Goal: Information Seeking & Learning: Learn about a topic

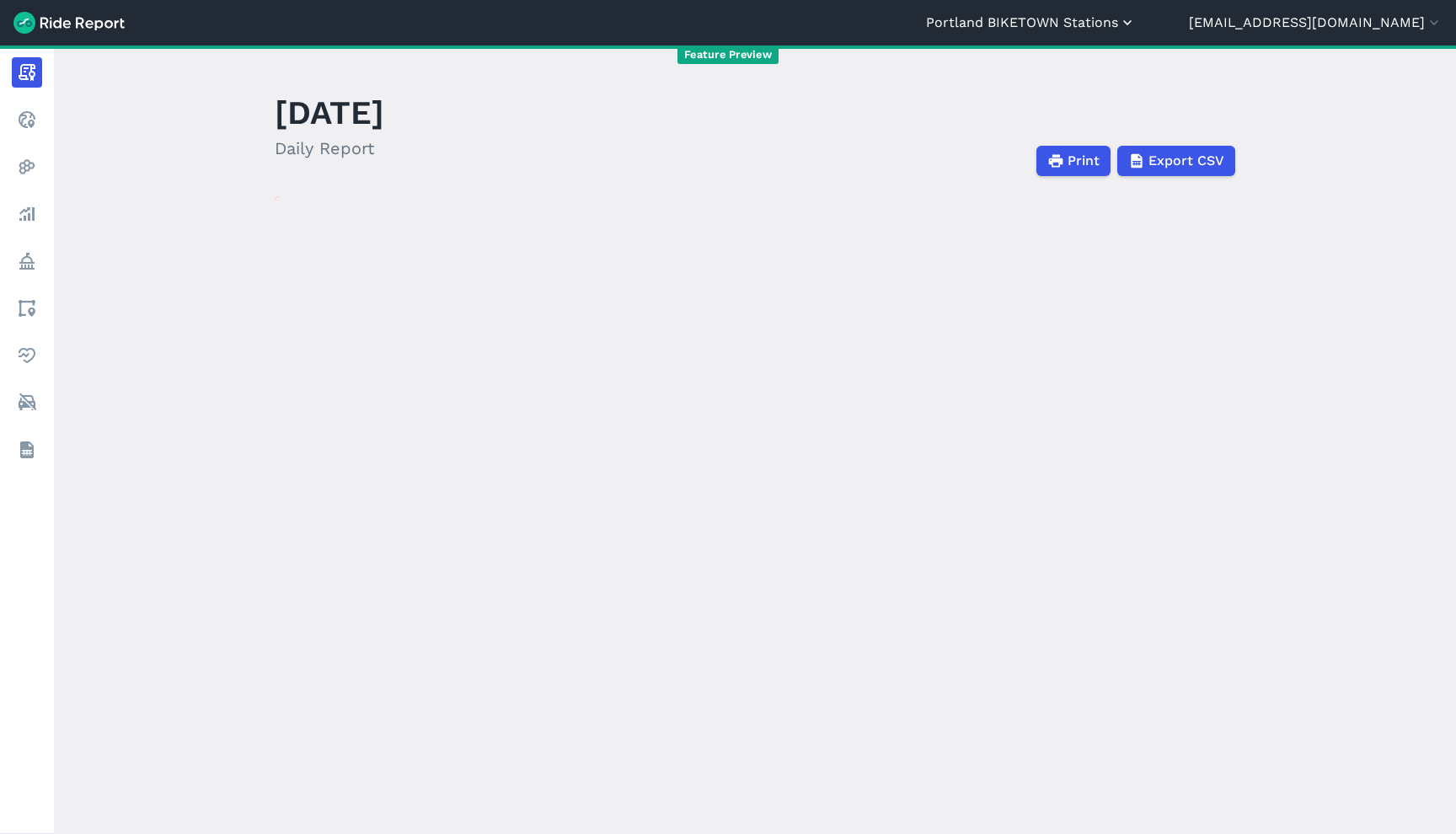
click at [1111, 24] on button "Portland BIKETOWN Stations" at bounding box center [1031, 22] width 210 height 20
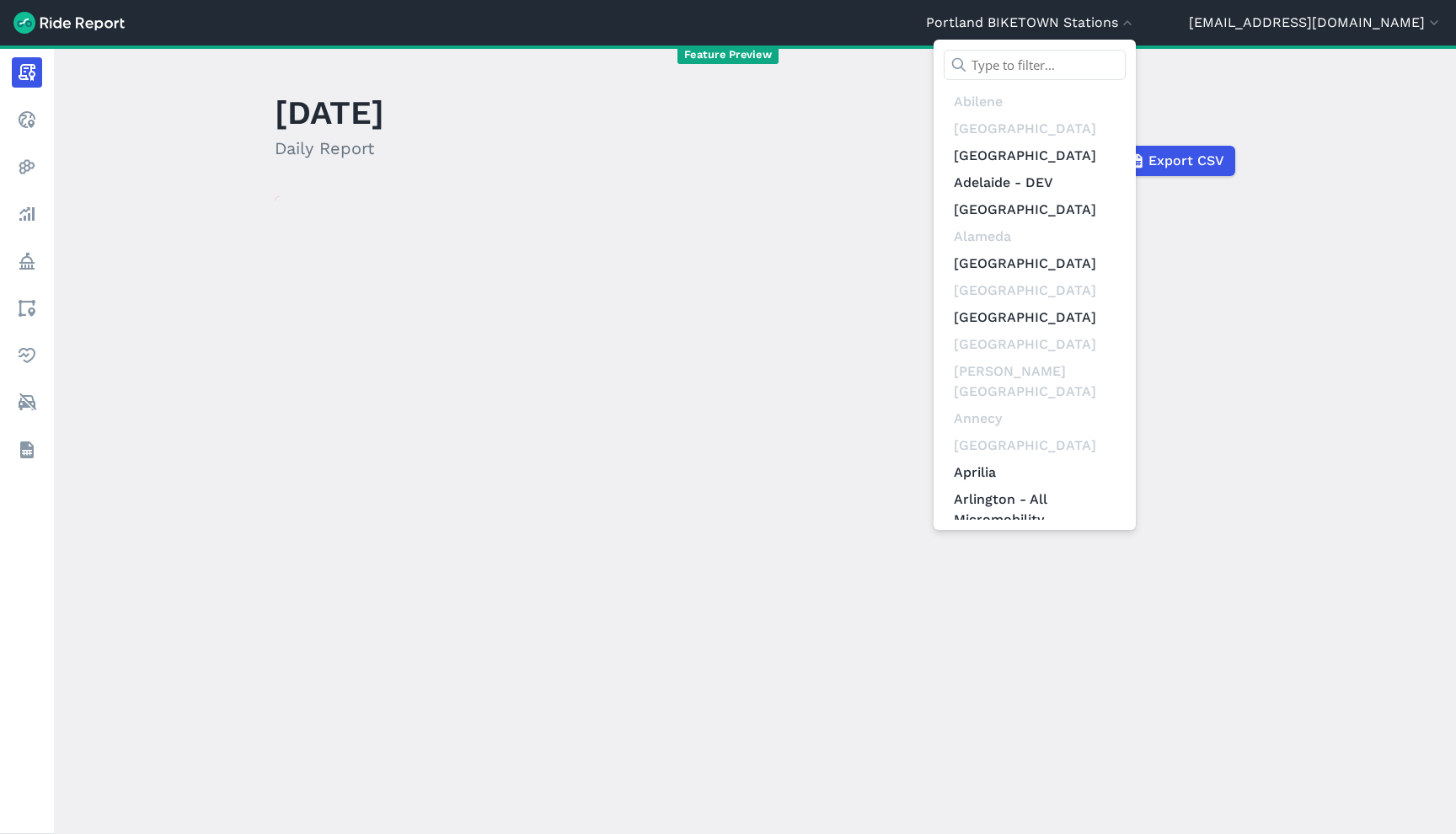
click at [1109, 72] on input "text" at bounding box center [1034, 65] width 182 height 30
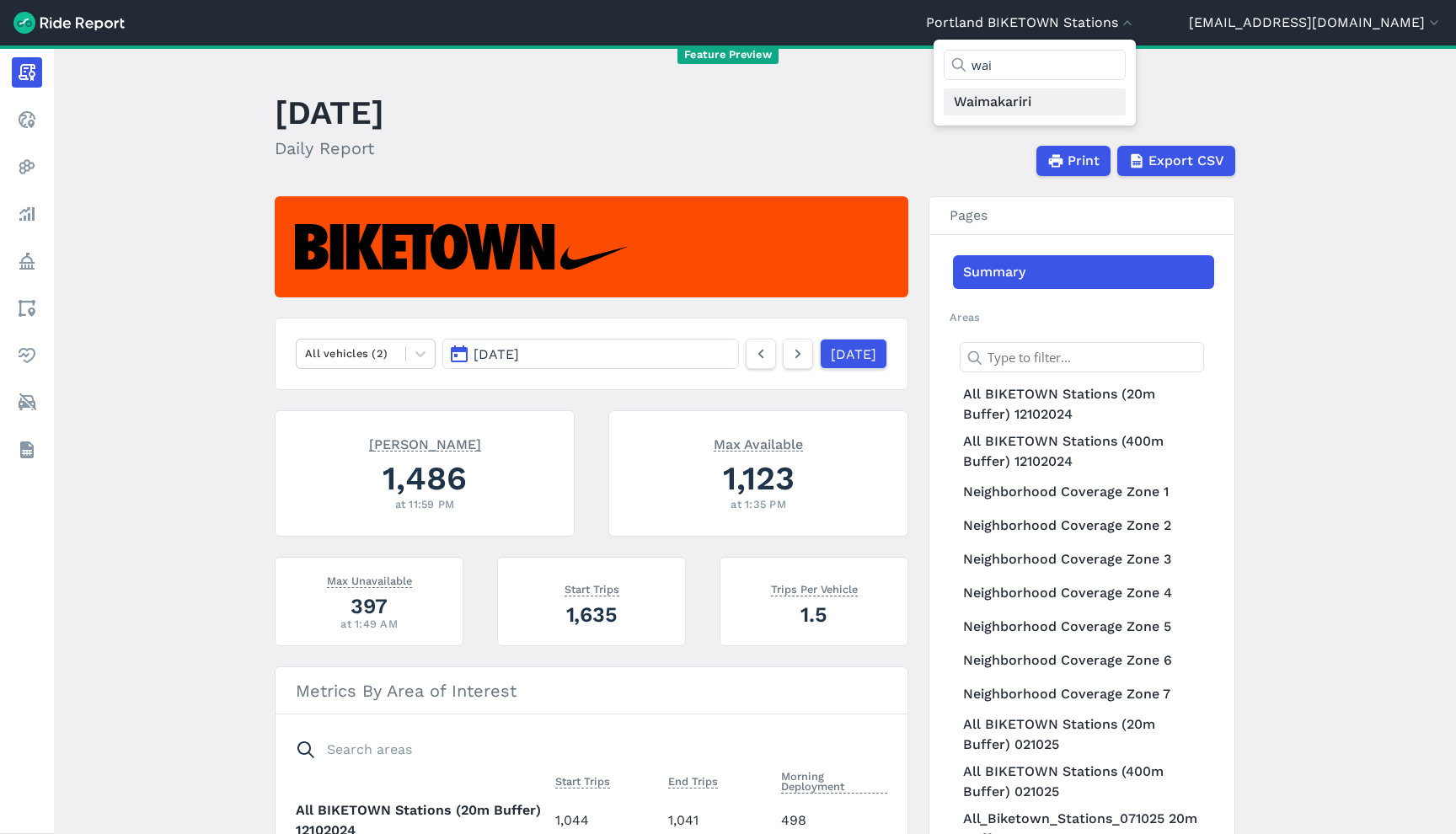
type input "wai"
click at [1086, 108] on link "Waimakariri" at bounding box center [1034, 102] width 182 height 27
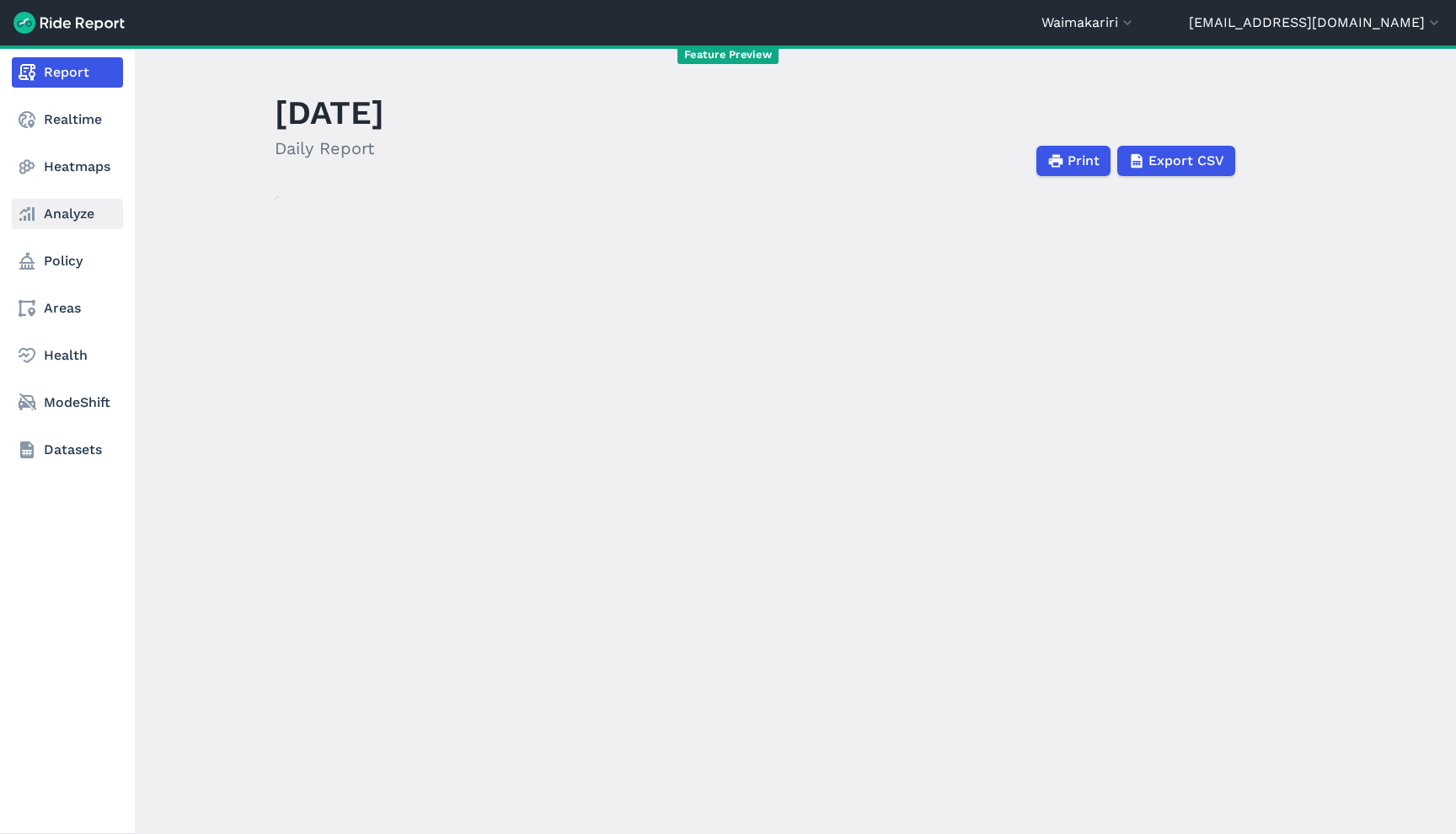
click at [30, 218] on use at bounding box center [27, 214] width 15 height 13
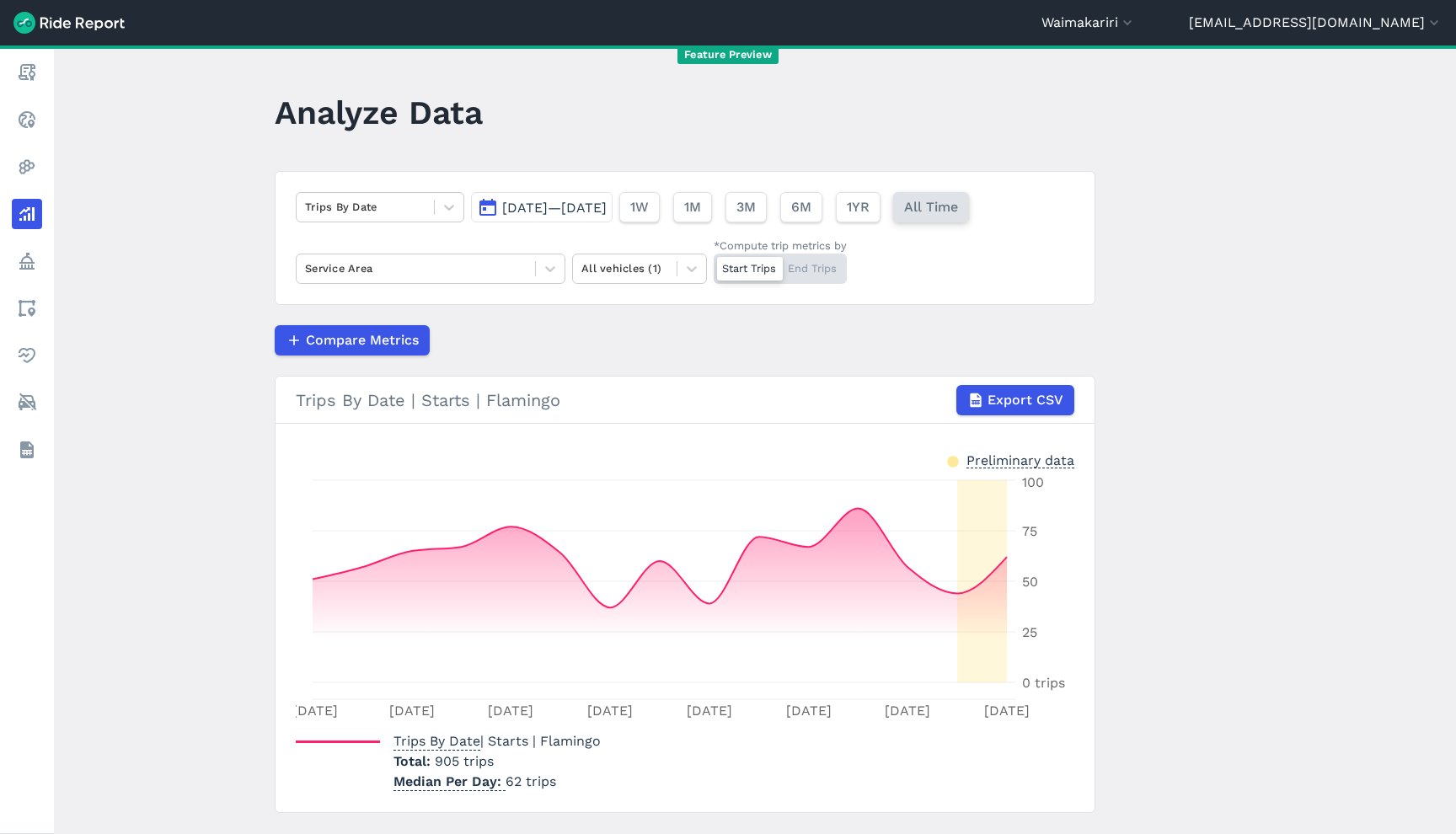
click at [958, 201] on span "All Time" at bounding box center [931, 206] width 54 height 20
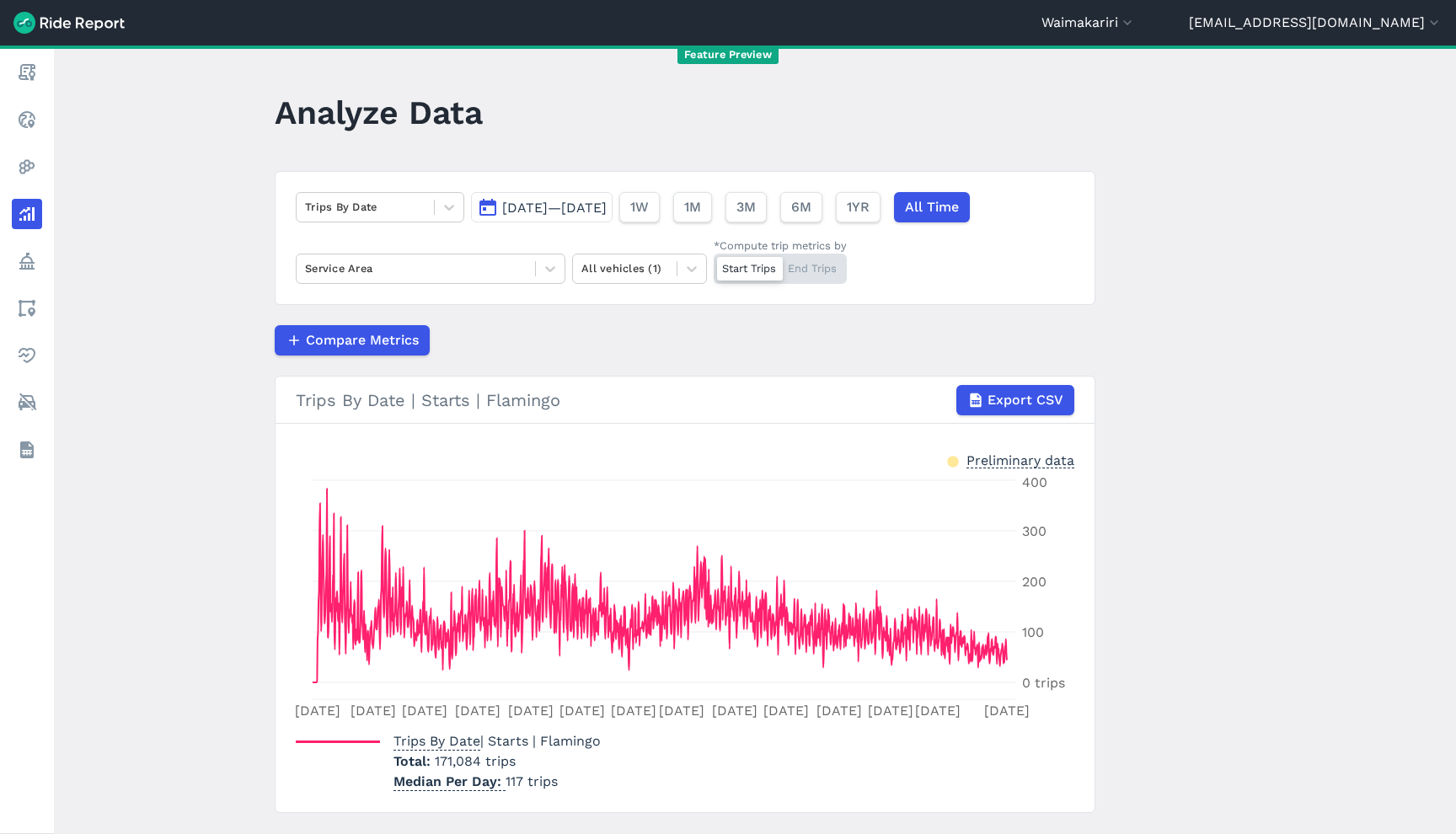
click at [820, 272] on div "Start Trips End Trips" at bounding box center [780, 269] width 133 height 30
click at [713, 264] on input "*Compute trip metrics by Start Trips End Trips" at bounding box center [713, 260] width 0 height 11
click at [786, 262] on div at bounding box center [812, 268] width 66 height 24
click at [713, 262] on input "*Compute trip metrics by Start Trips End Trips" at bounding box center [713, 260] width 0 height 11
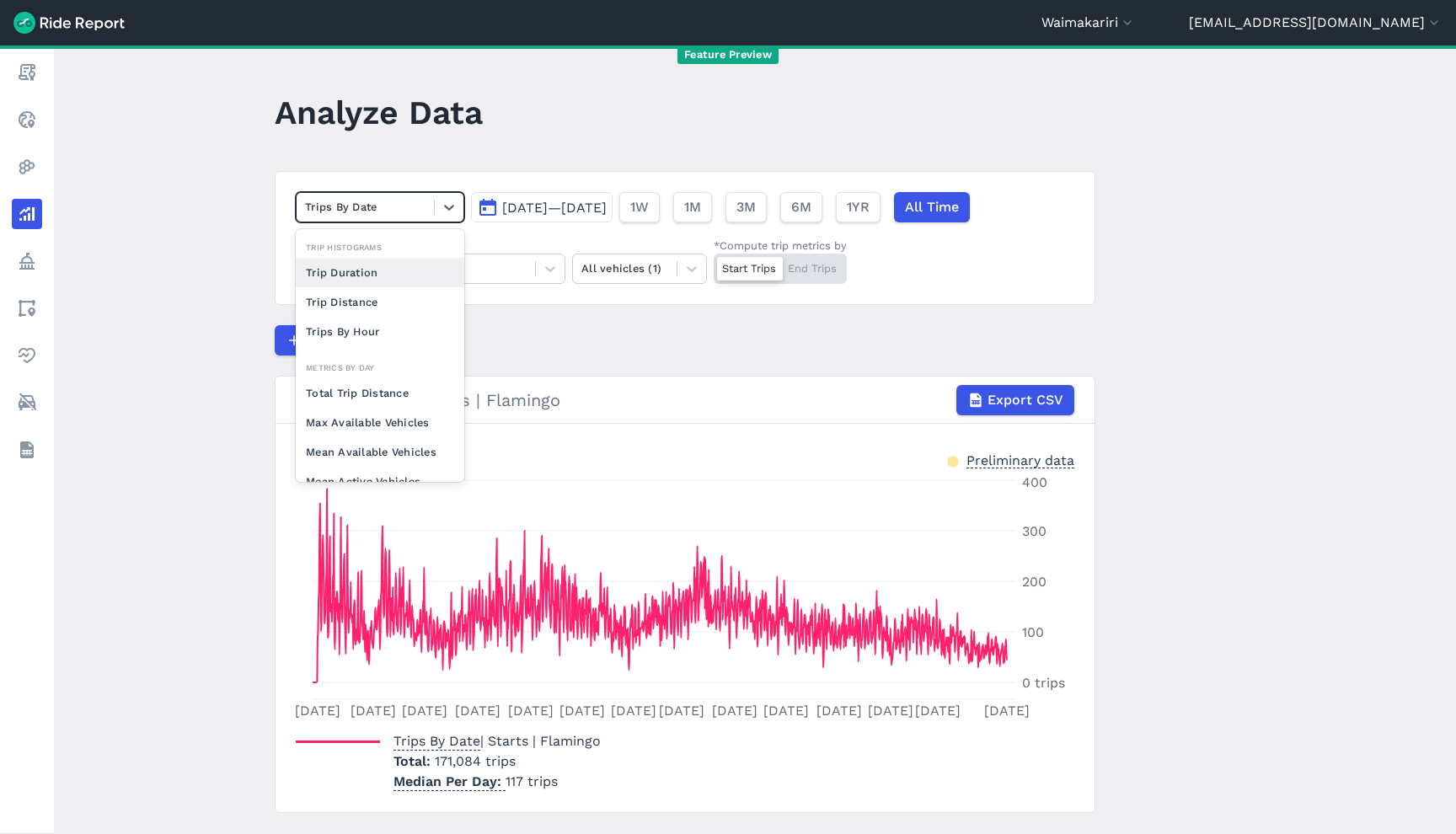
click at [390, 213] on div at bounding box center [365, 206] width 121 height 19
click at [361, 307] on div "Trip Distance" at bounding box center [379, 301] width 168 height 29
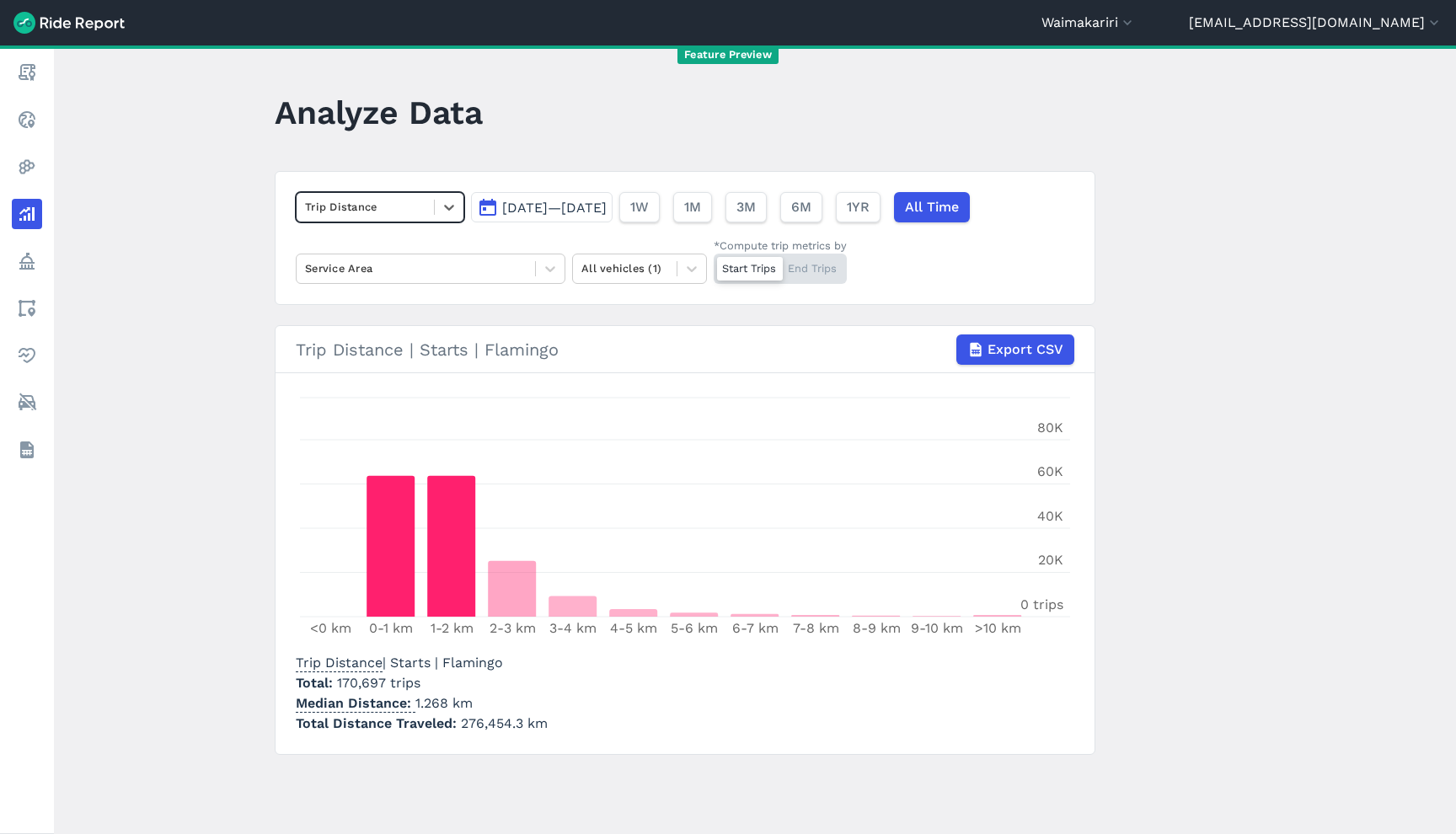
click at [384, 208] on div at bounding box center [365, 206] width 121 height 19
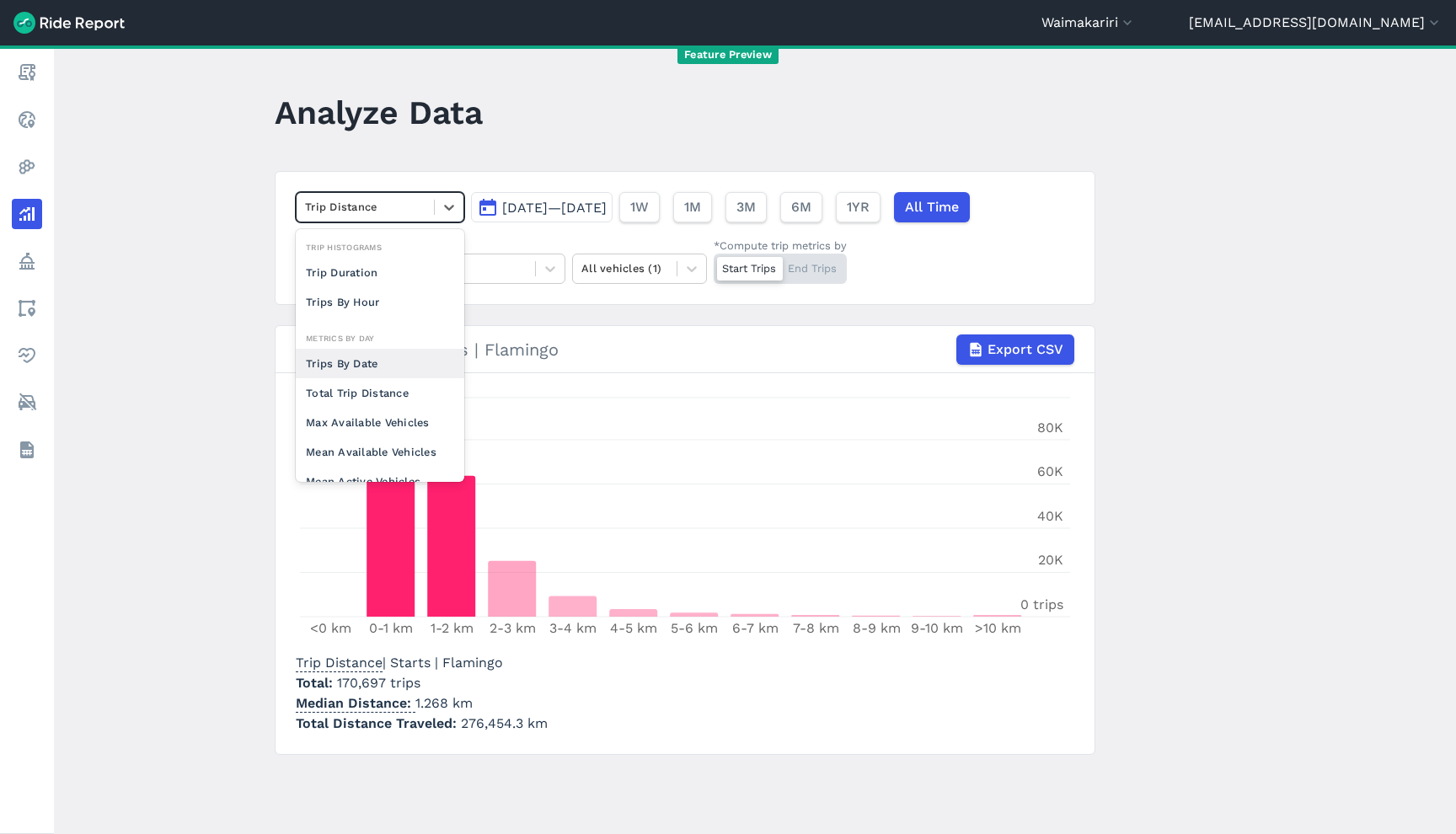
click at [364, 368] on div "Trips By Date" at bounding box center [379, 363] width 168 height 29
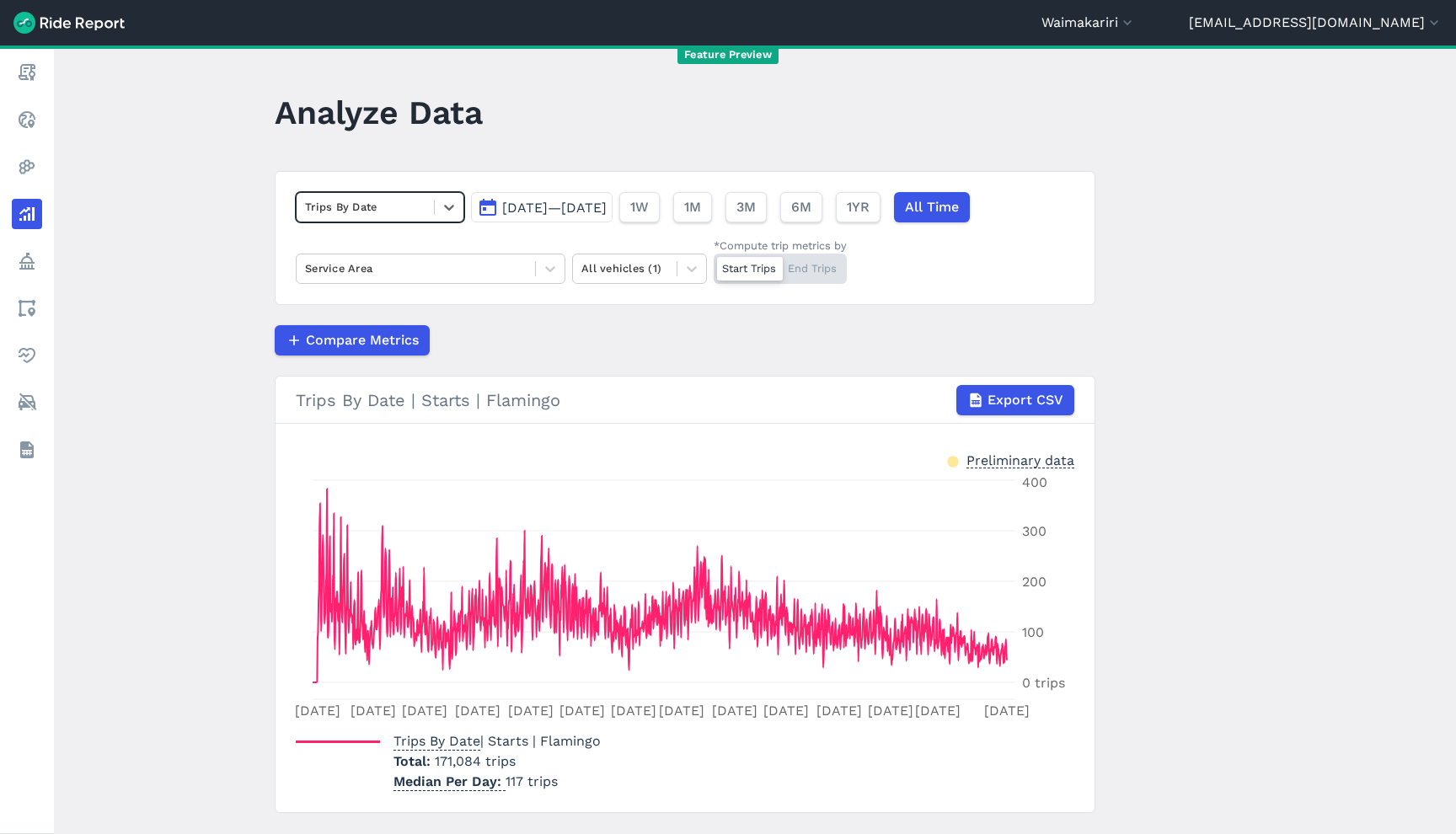
click at [394, 211] on div at bounding box center [365, 206] width 121 height 19
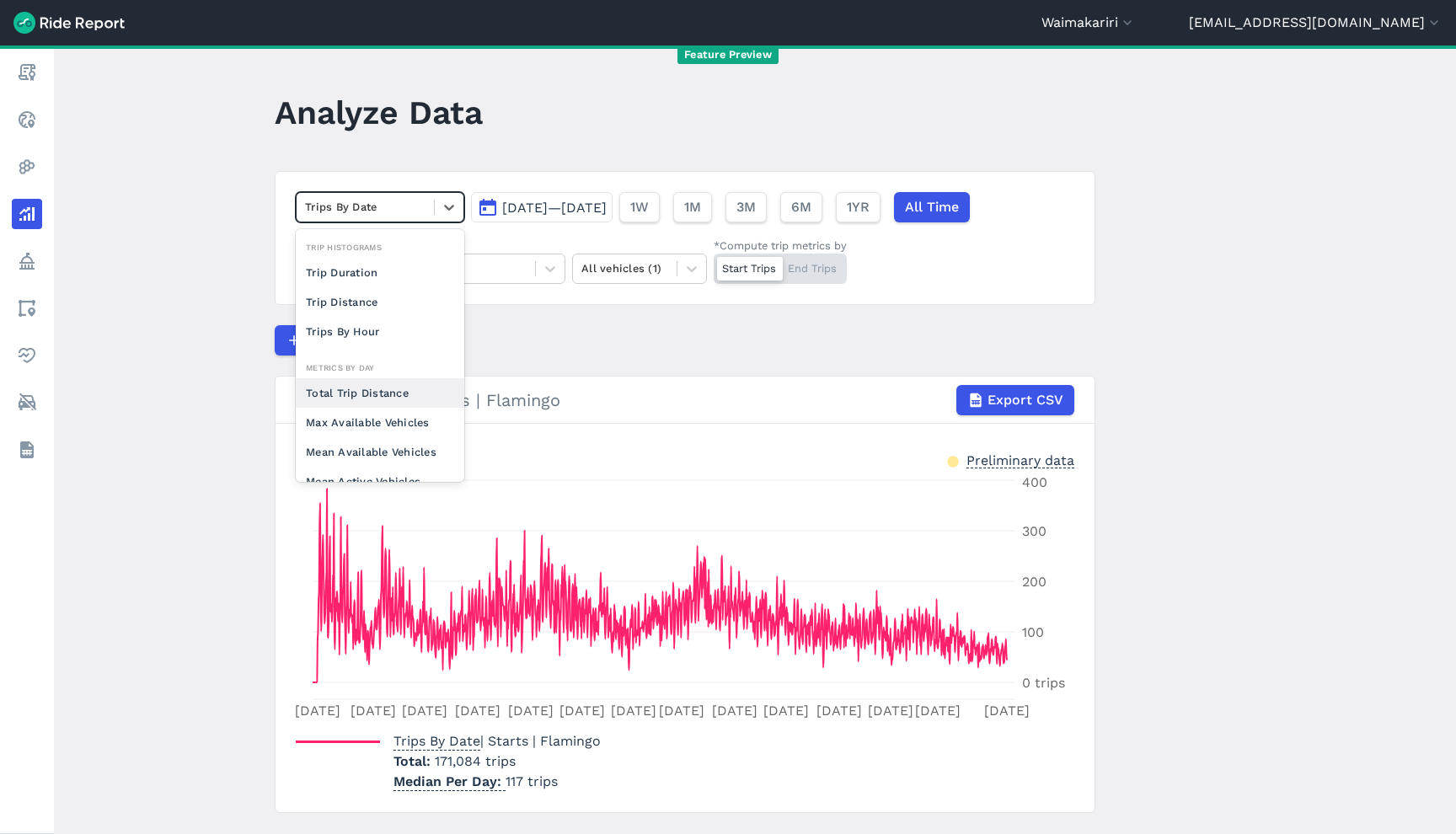
click at [368, 393] on div "Total Trip Distance" at bounding box center [379, 393] width 168 height 29
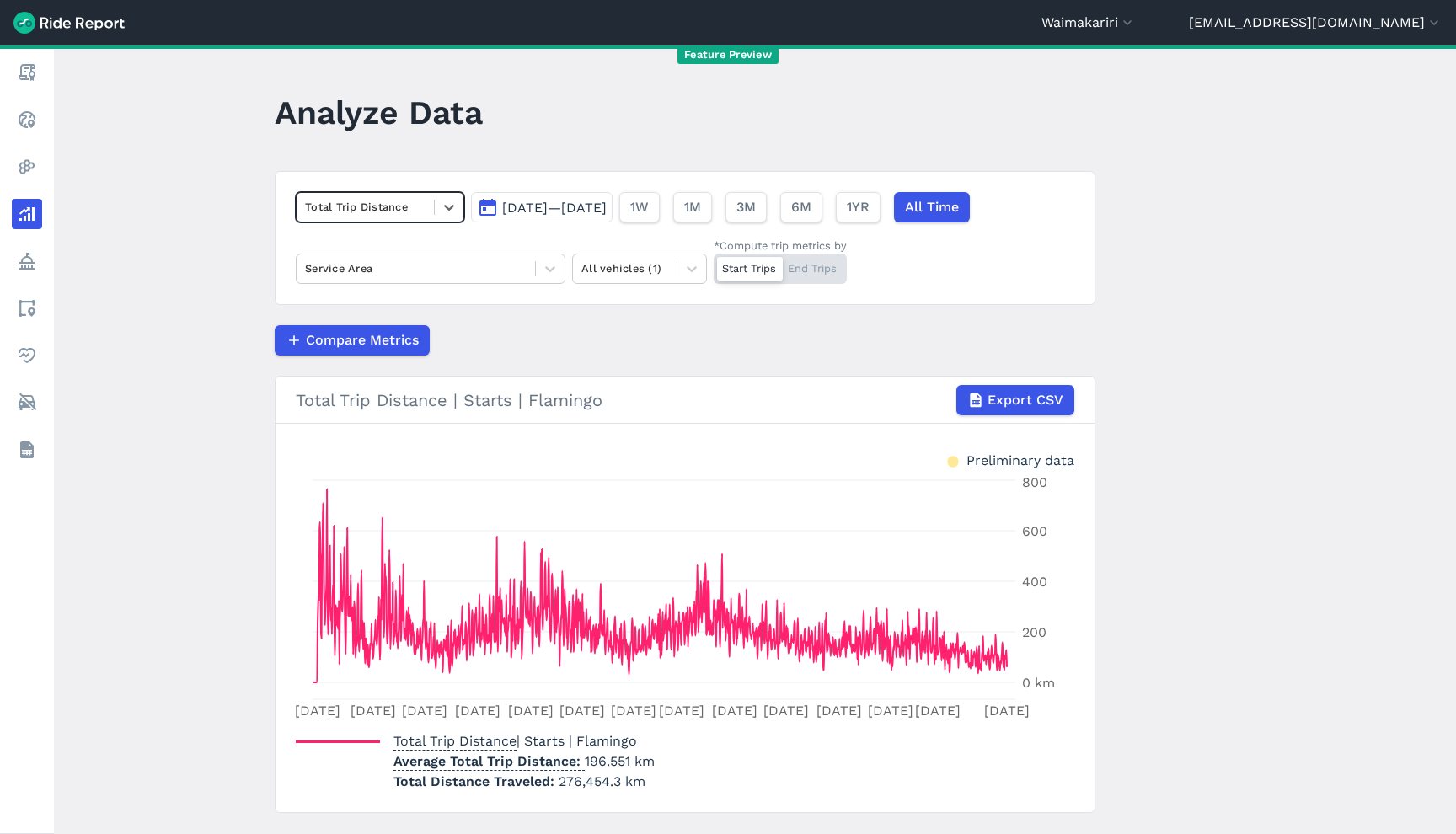
drag, startPoint x: 376, startPoint y: 189, endPoint x: 378, endPoint y: 204, distance: 15.1
click at [376, 190] on div "option Total Trip Distance, selected. Select is focused ,type to refine list, p…" at bounding box center [685, 238] width 821 height 134
click at [378, 204] on div at bounding box center [365, 206] width 121 height 19
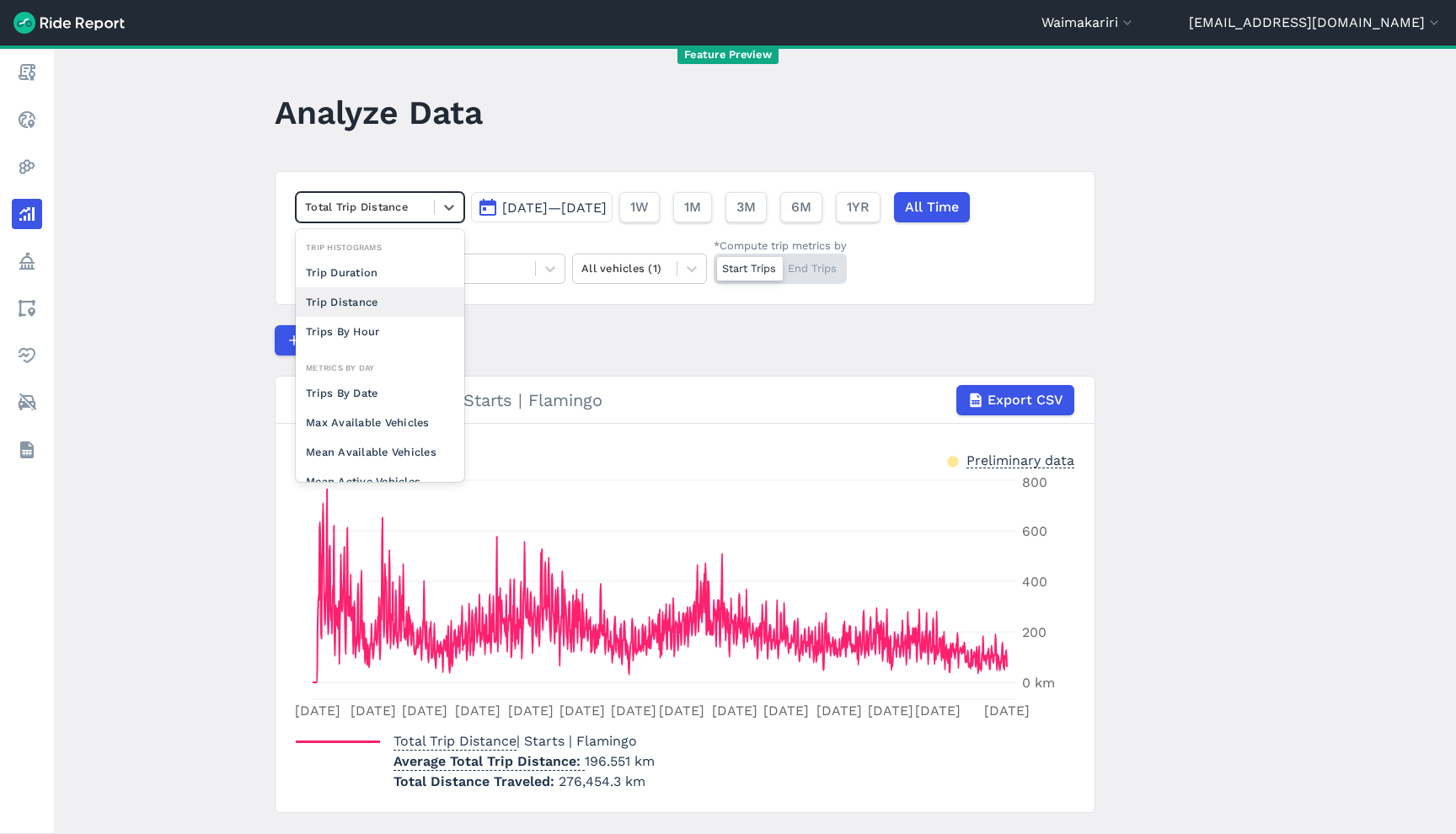
click at [359, 307] on div "Trip Distance" at bounding box center [379, 301] width 168 height 29
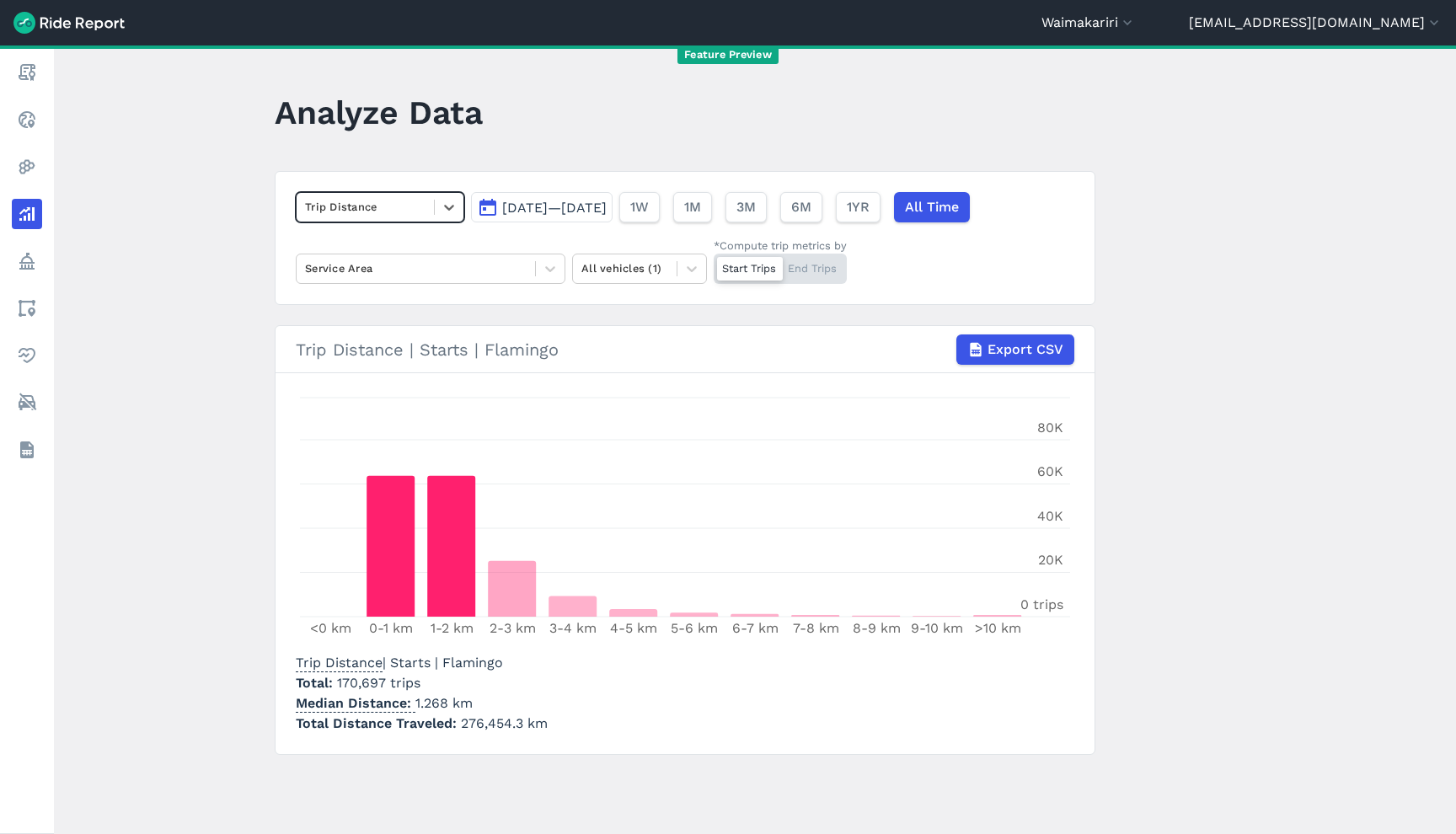
click at [337, 679] on span "170,697 trips" at bounding box center [379, 683] width 84 height 16
click at [466, 688] on p "Total 170,697 trips" at bounding box center [421, 683] width 252 height 20
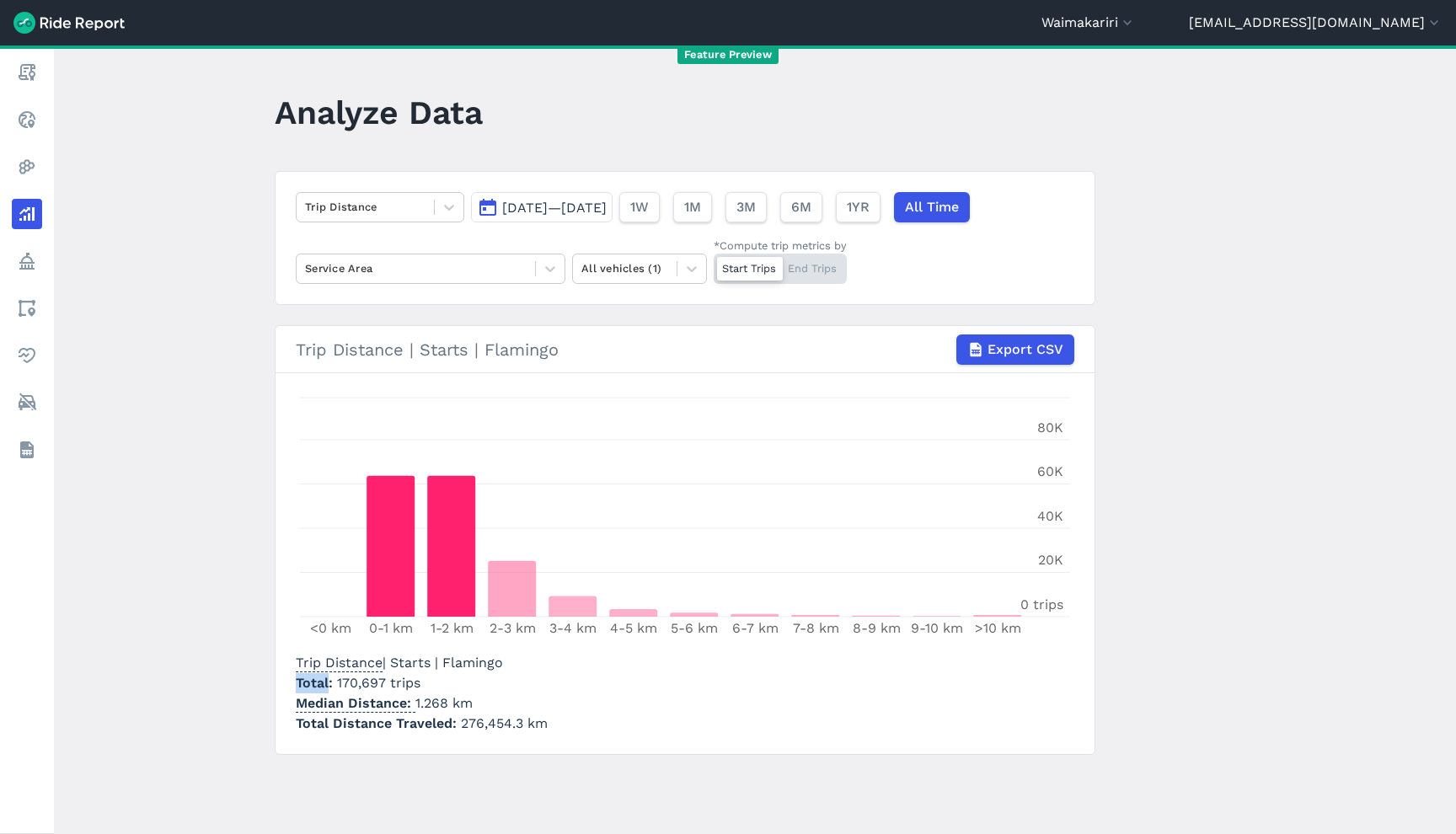
click at [450, 686] on p "Total 170,697 trips" at bounding box center [421, 683] width 252 height 20
click at [141, 270] on main "Analyze Data Trip Distance [DATE]—[DATE] 1W 1M 3M 6M 1YR All Time Service Area …" at bounding box center [755, 439] width 1402 height 788
